Goal: Complete application form: Complete application form

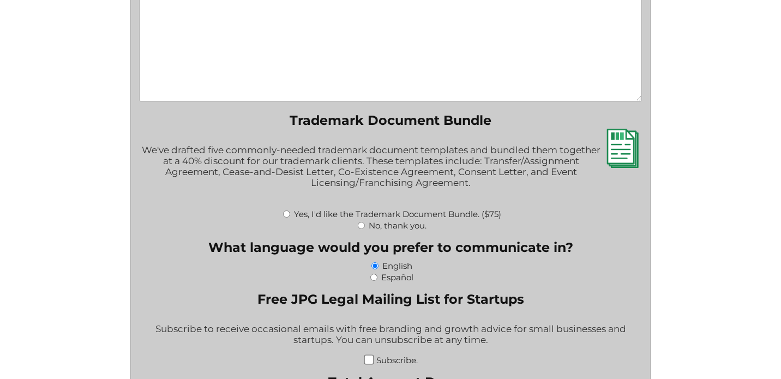
scroll to position [734, 0]
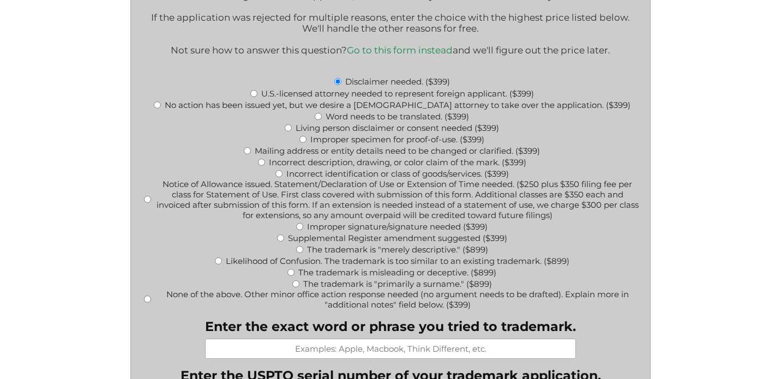
scroll to position [465, 0]
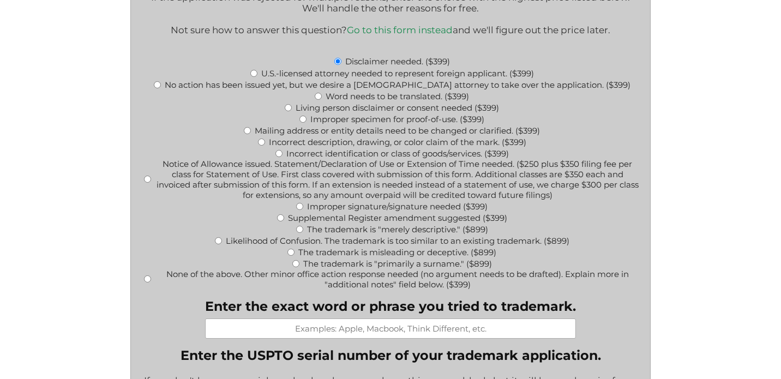
click at [252, 71] on input "U.S.-licensed attorney needed to represent foreign applicant. ($399)" at bounding box center [253, 73] width 7 height 7
radio input "true"
click at [327, 151] on label "Incorrect identification or class of goods/services. ($399)" at bounding box center [397, 153] width 223 height 10
click at [283, 151] on input "Incorrect identification or class of goods/services. ($399)" at bounding box center [278, 153] width 7 height 7
radio input "true"
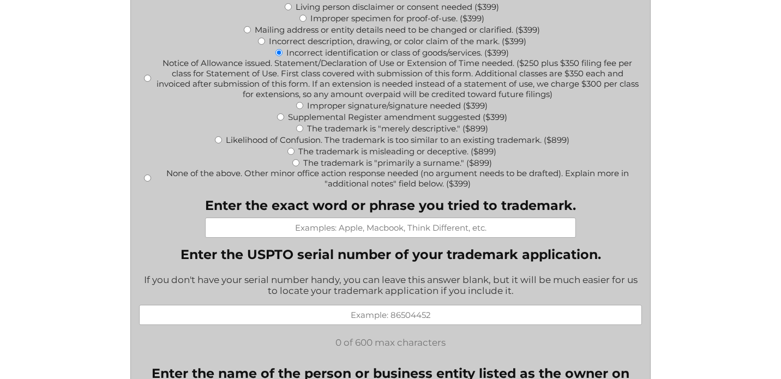
scroll to position [569, 0]
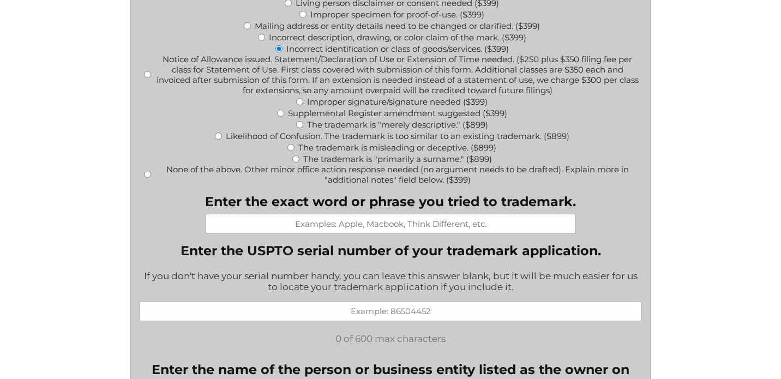
click at [326, 223] on input "Enter the exact word or phrase you tried to trademark." at bounding box center [390, 224] width 371 height 20
click at [333, 222] on input "Enter the exact word or phrase you tried to trademark." at bounding box center [390, 224] width 371 height 20
drag, startPoint x: 334, startPoint y: 222, endPoint x: 477, endPoint y: 232, distance: 143.8
click at [477, 232] on input "A" at bounding box center [390, 224] width 371 height 20
type input "Acurast"
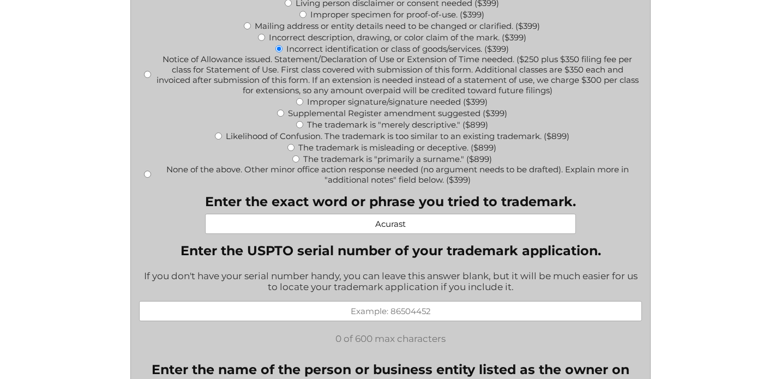
click at [305, 313] on input "Enter the USPTO serial number of your trademark application." at bounding box center [390, 311] width 503 height 20
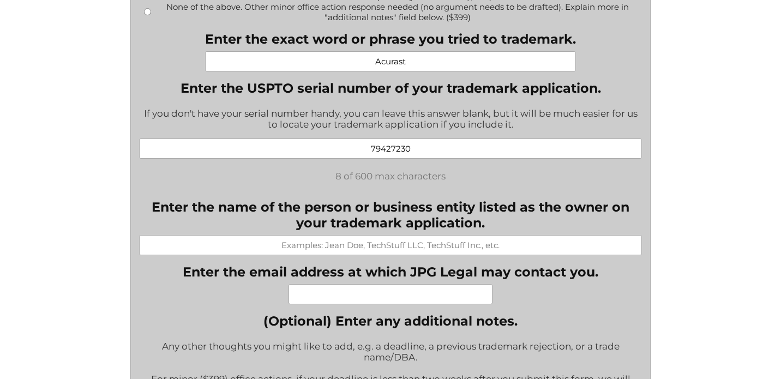
scroll to position [733, 0]
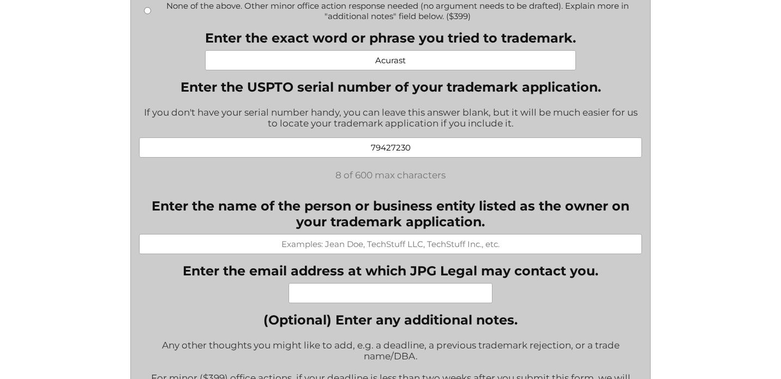
type input "79427230"
type input "Acurast Association"
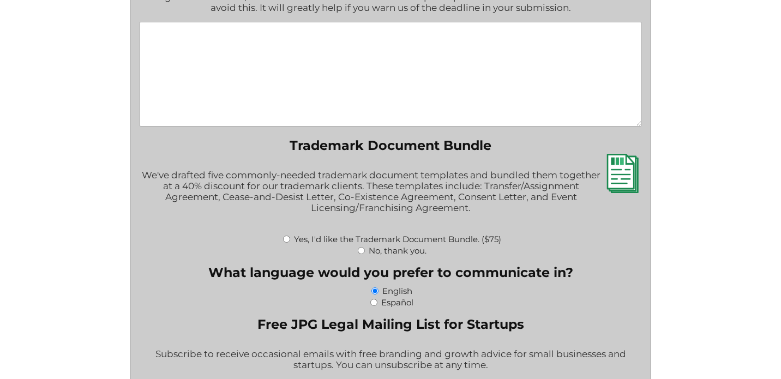
scroll to position [1283, 0]
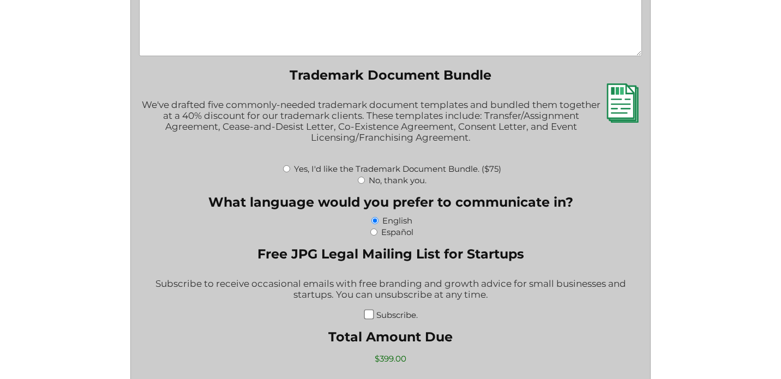
type input "r.wyss@papers.ch"
click at [307, 115] on div "We've drafted five commonly-needed trademark document templates and bundled the…" at bounding box center [390, 127] width 503 height 70
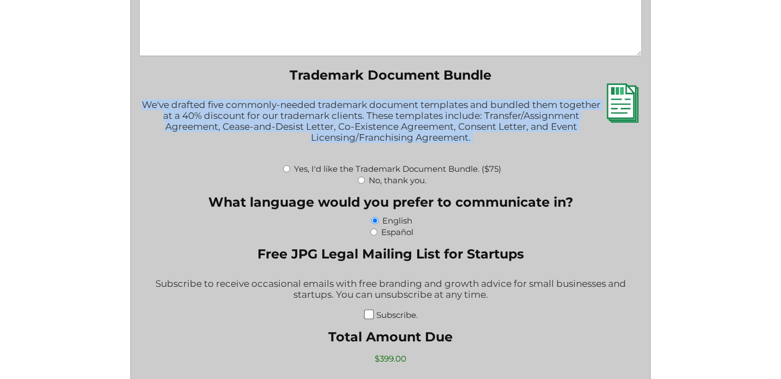
click at [307, 115] on div "We've drafted five commonly-needed trademark document templates and bundled the…" at bounding box center [390, 127] width 503 height 70
copy div "We've drafted five commonly-needed trademark document templates and bundled the…"
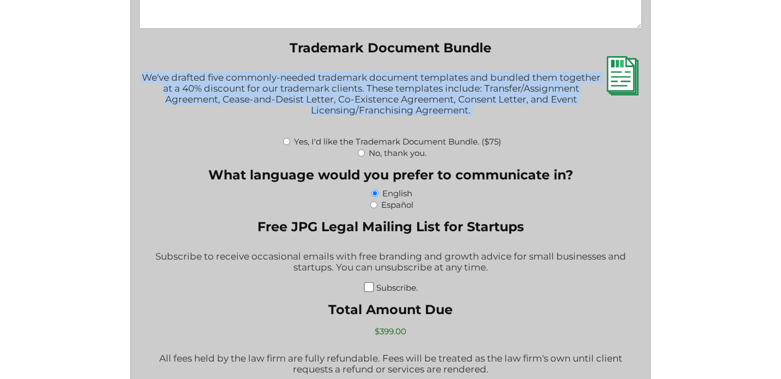
scroll to position [1312, 0]
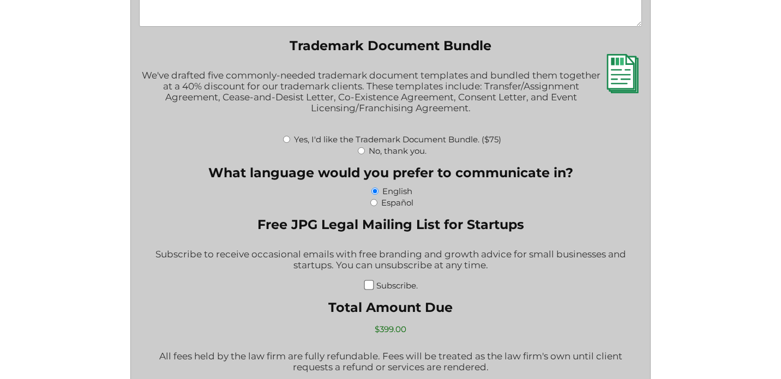
click at [380, 153] on label "No, thank you." at bounding box center [398, 151] width 58 height 10
click at [365, 153] on input "No, thank you." at bounding box center [361, 150] width 7 height 7
radio input "true"
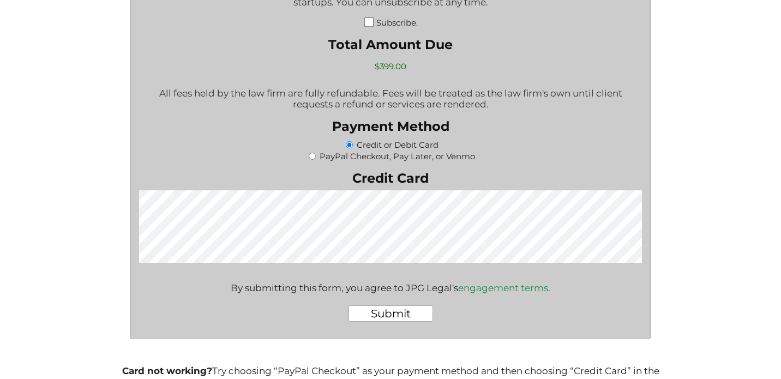
scroll to position [1581, 0]
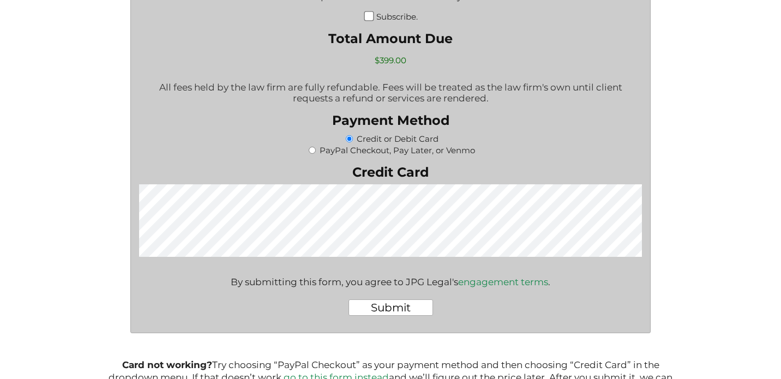
click at [373, 309] on input "Submit" at bounding box center [391, 307] width 85 height 16
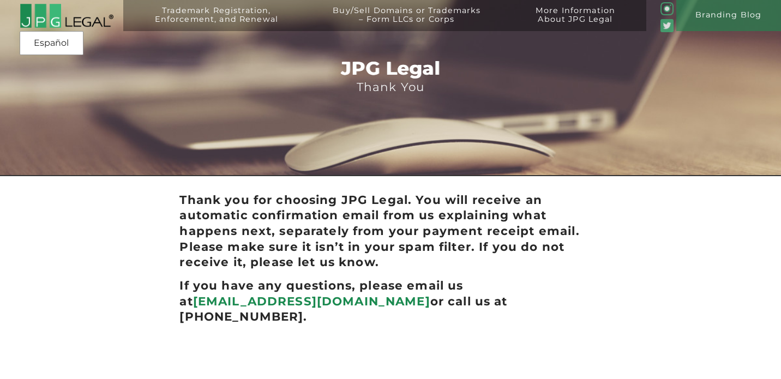
scroll to position [3, 0]
